Goal: Information Seeking & Learning: Check status

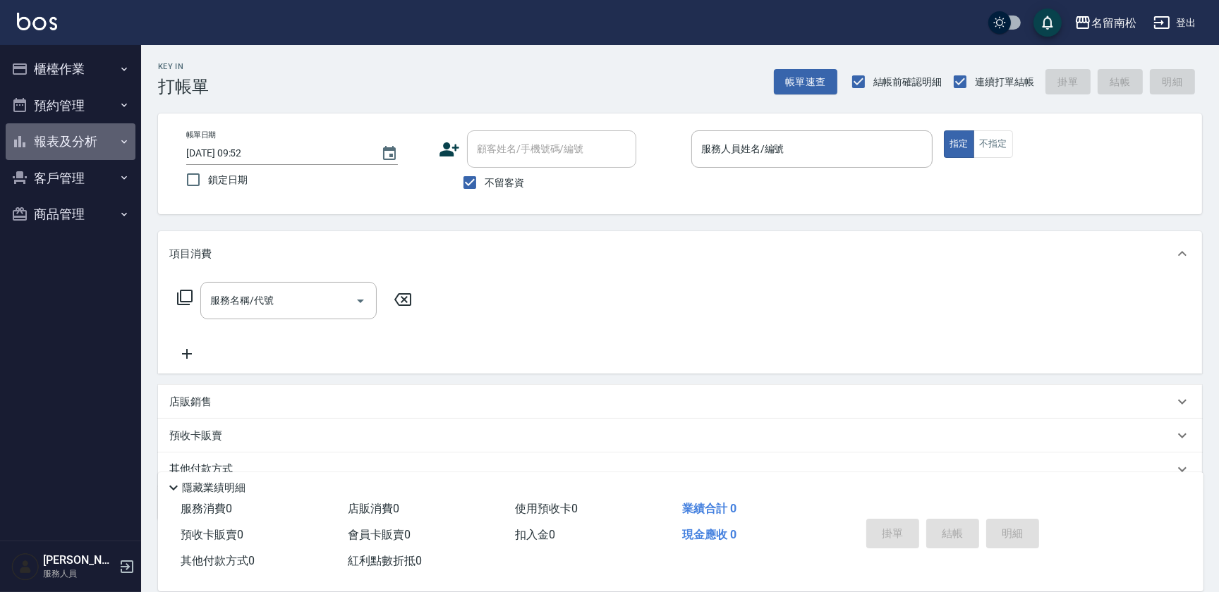
click at [106, 138] on button "報表及分析" at bounding box center [71, 141] width 130 height 37
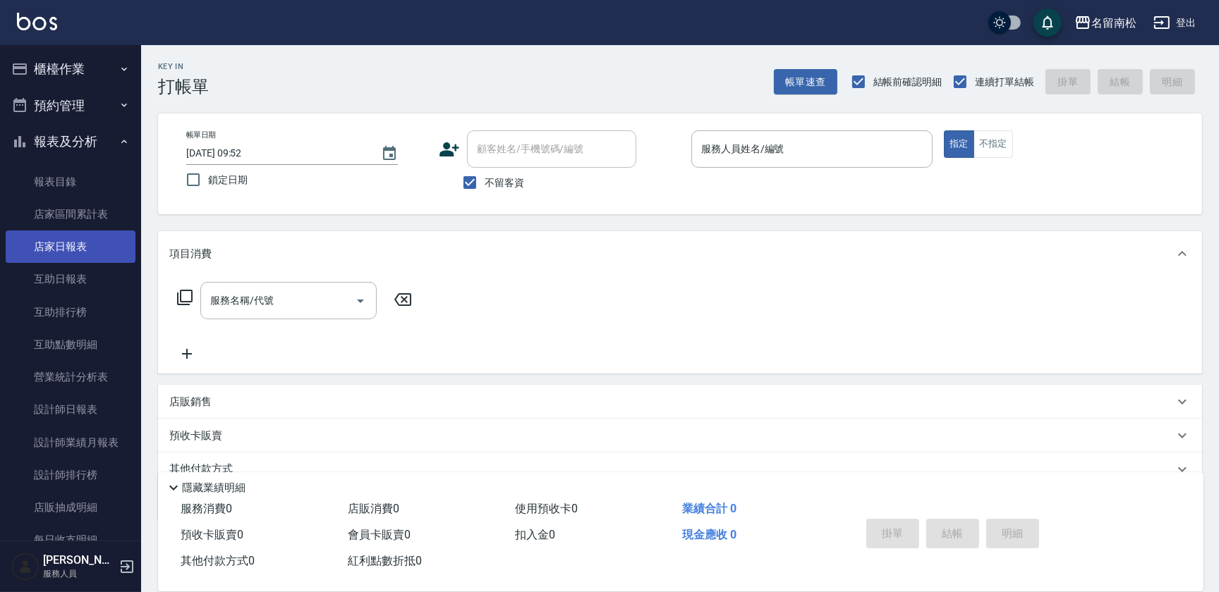
click at [94, 244] on link "店家日報表" at bounding box center [71, 247] width 130 height 32
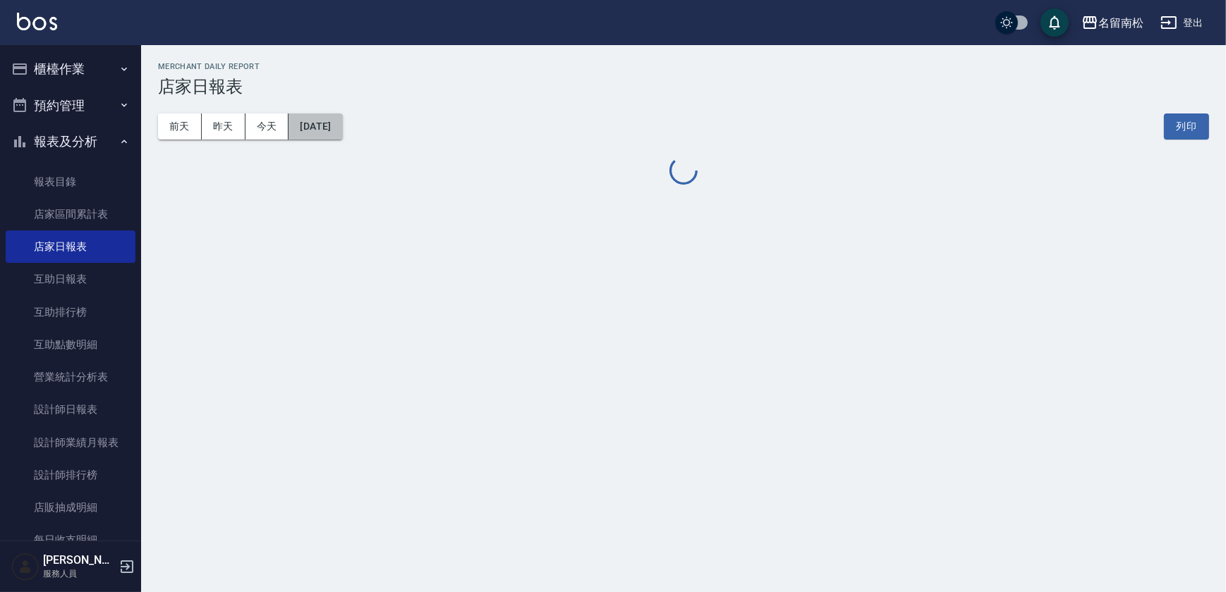
click at [342, 123] on button "[DATE]" at bounding box center [315, 127] width 54 height 26
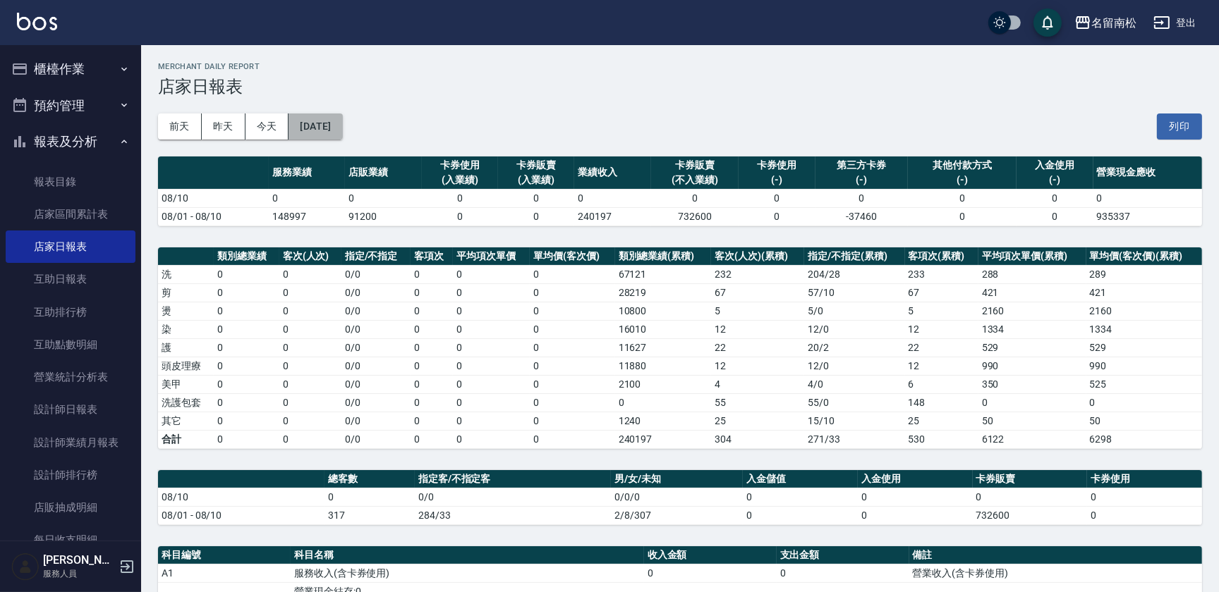
click at [342, 123] on button "[DATE]" at bounding box center [315, 127] width 54 height 26
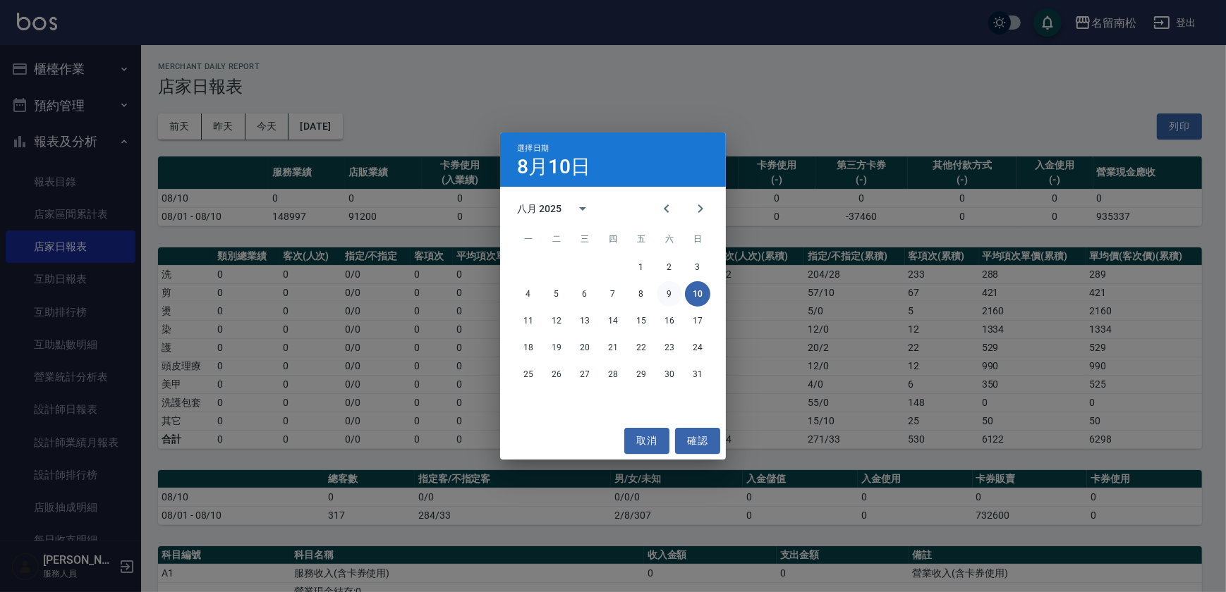
click at [669, 295] on button "9" at bounding box center [669, 293] width 25 height 25
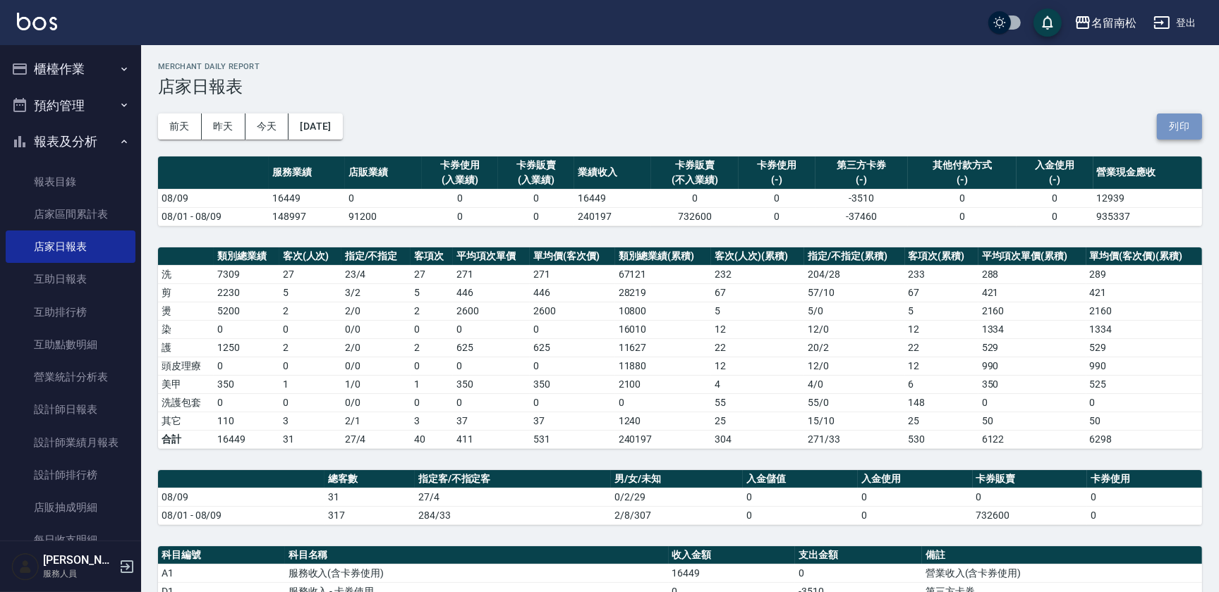
click at [1177, 123] on button "列印" at bounding box center [1179, 127] width 45 height 26
click at [106, 275] on link "互助日報表" at bounding box center [71, 279] width 130 height 32
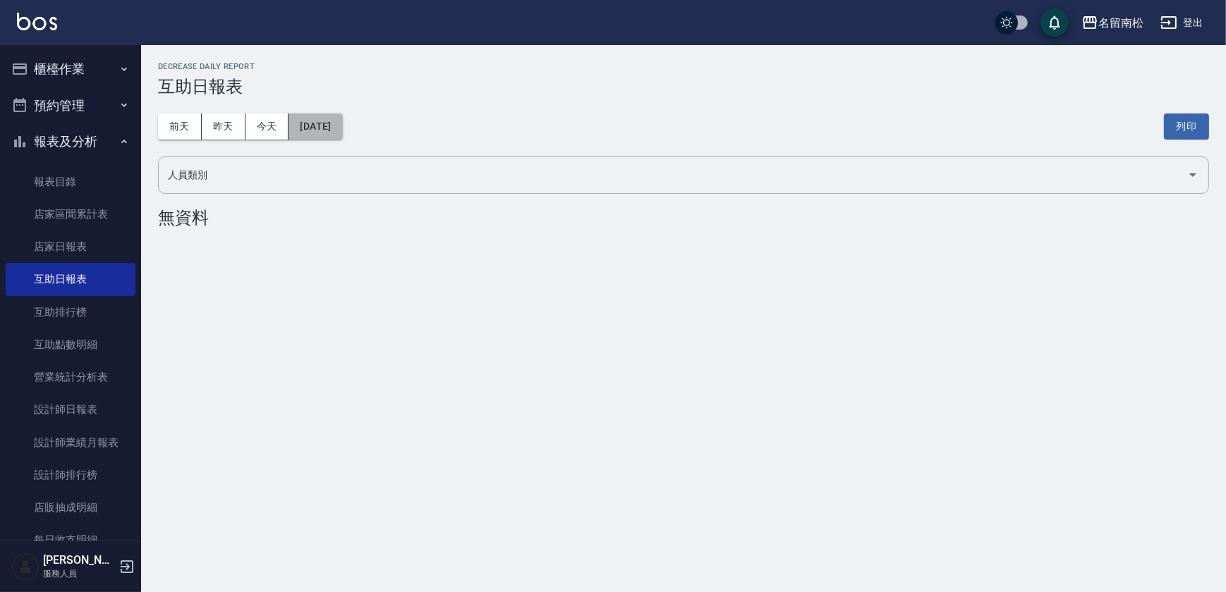
click at [341, 123] on button "[DATE]" at bounding box center [315, 127] width 54 height 26
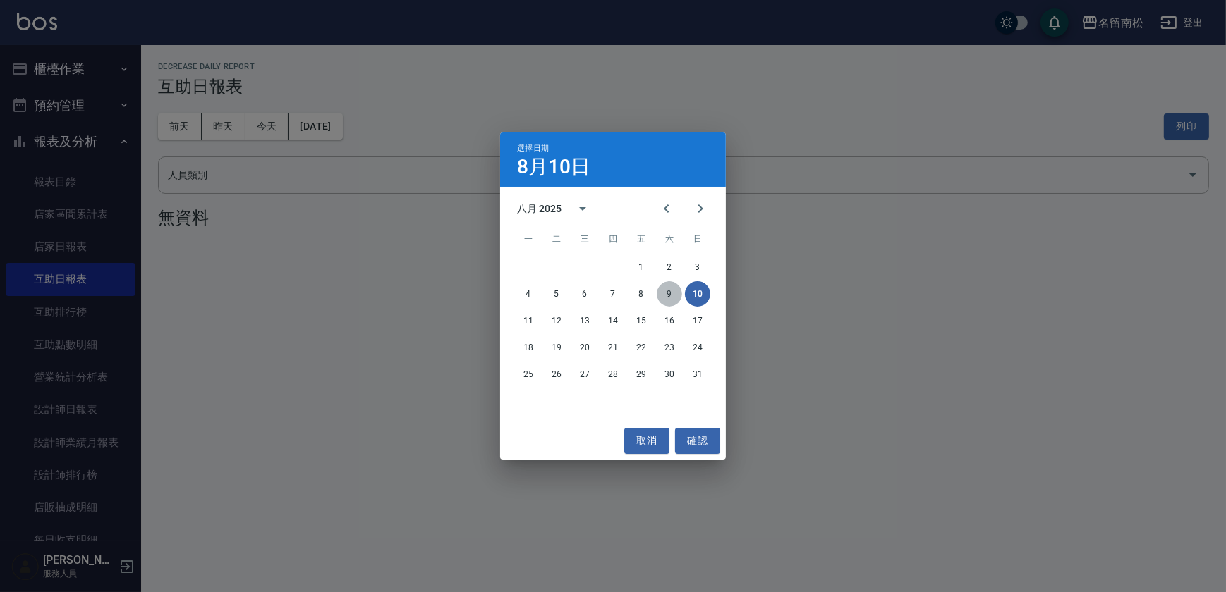
click at [662, 288] on button "9" at bounding box center [669, 293] width 25 height 25
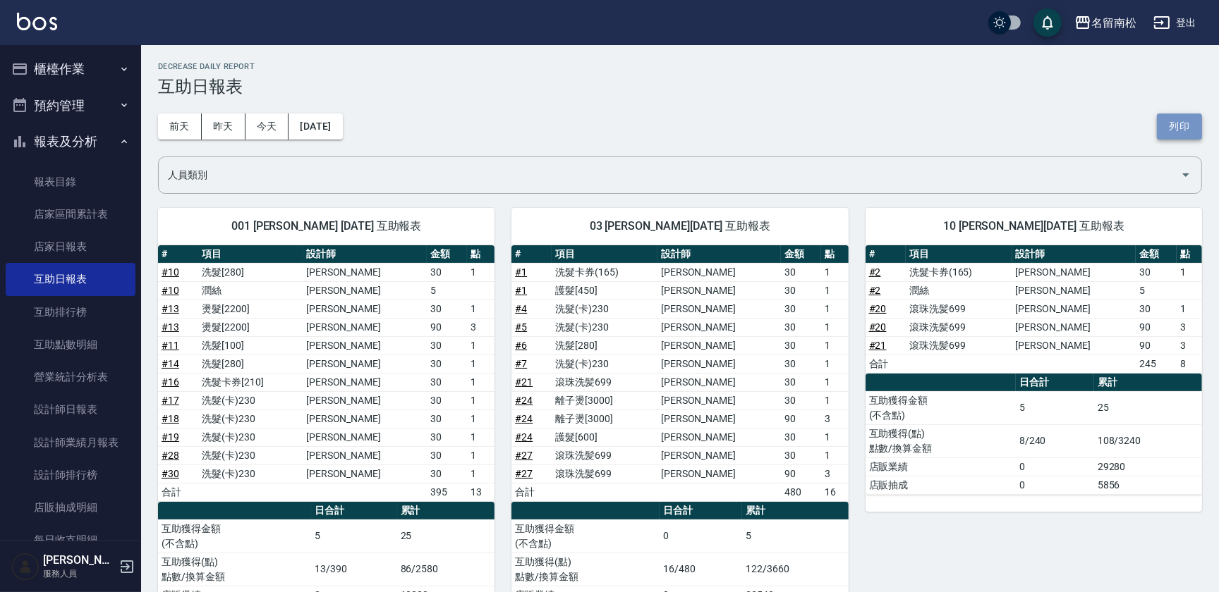
click at [1187, 129] on button "列印" at bounding box center [1179, 127] width 45 height 26
click at [72, 412] on link "設計師日報表" at bounding box center [71, 410] width 130 height 32
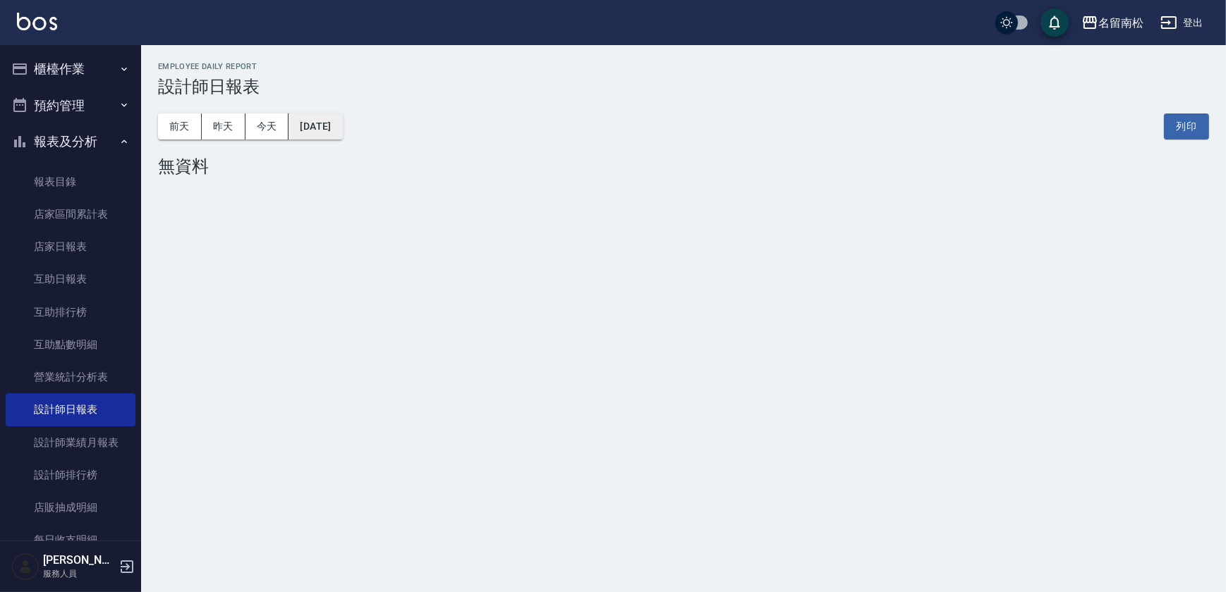
click at [342, 127] on button "[DATE]" at bounding box center [315, 127] width 54 height 26
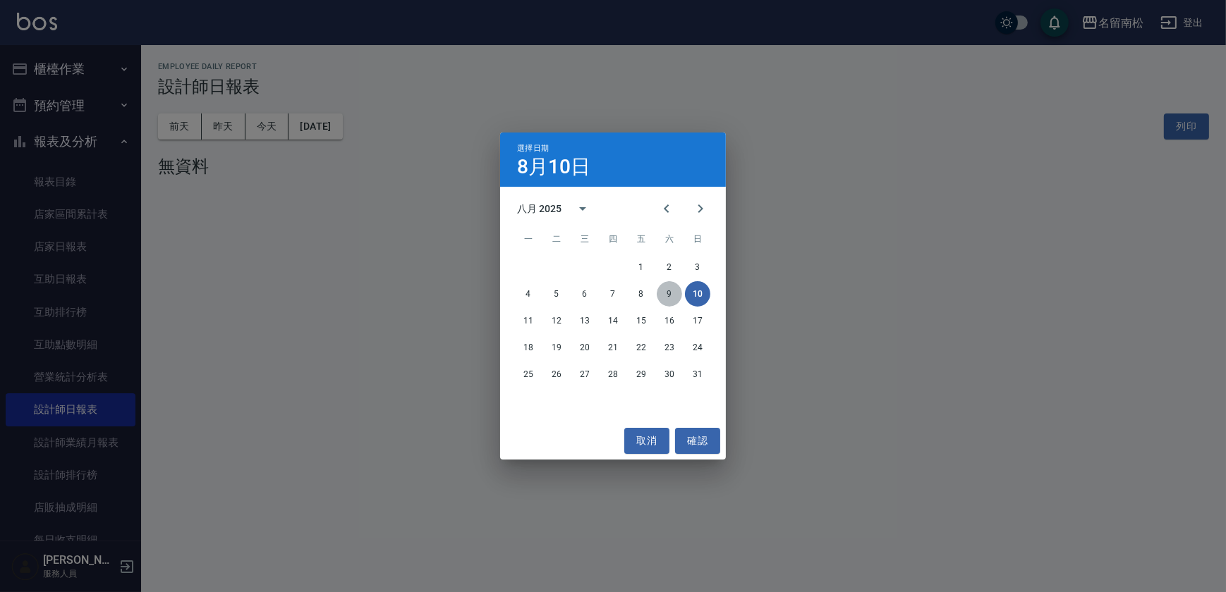
click at [669, 291] on button "9" at bounding box center [669, 293] width 25 height 25
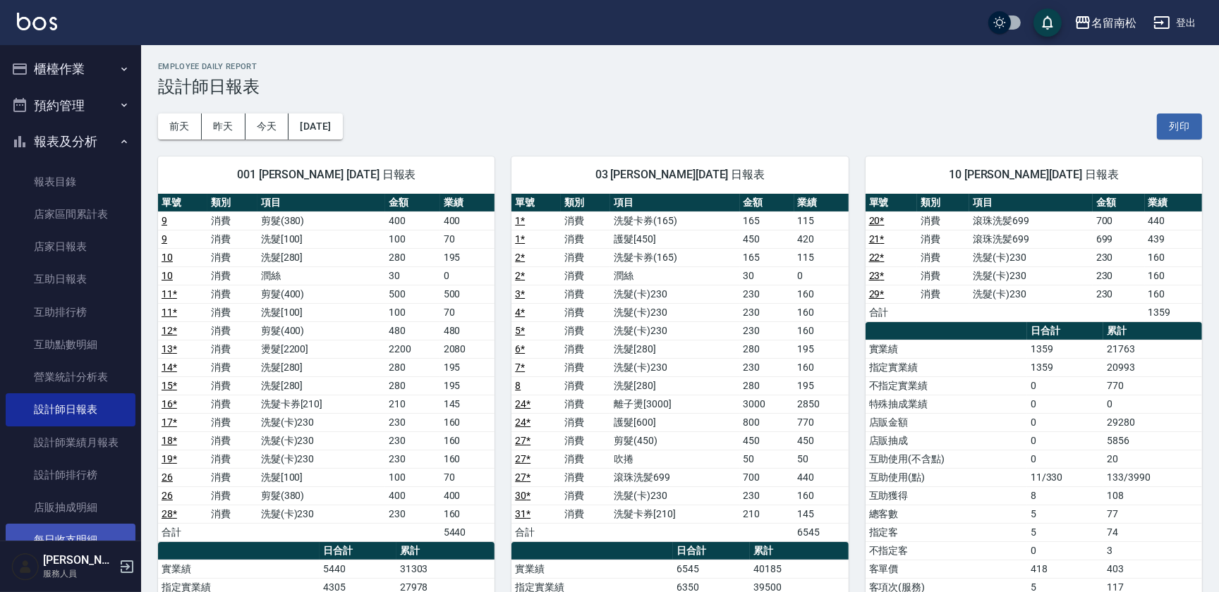
drag, startPoint x: 1176, startPoint y: 128, endPoint x: 109, endPoint y: 524, distance: 1138.9
click at [1176, 127] on button "列印" at bounding box center [1179, 127] width 45 height 26
click at [99, 74] on button "櫃檯作業" at bounding box center [71, 69] width 130 height 37
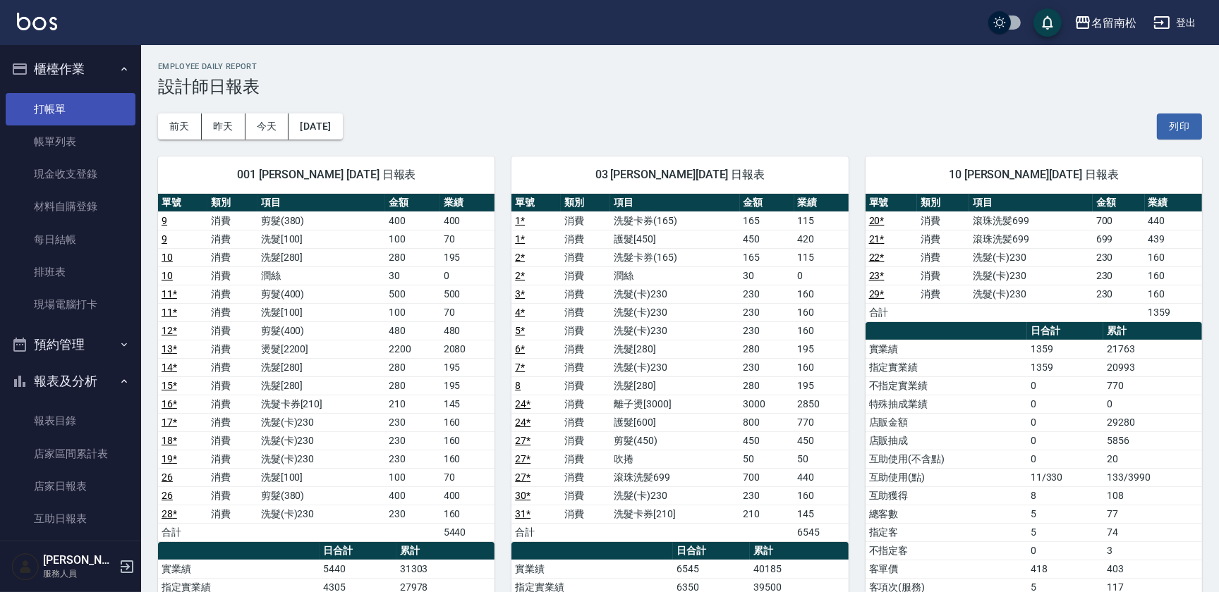
click at [99, 103] on link "打帳單" at bounding box center [71, 109] width 130 height 32
